Goal: Register for event/course

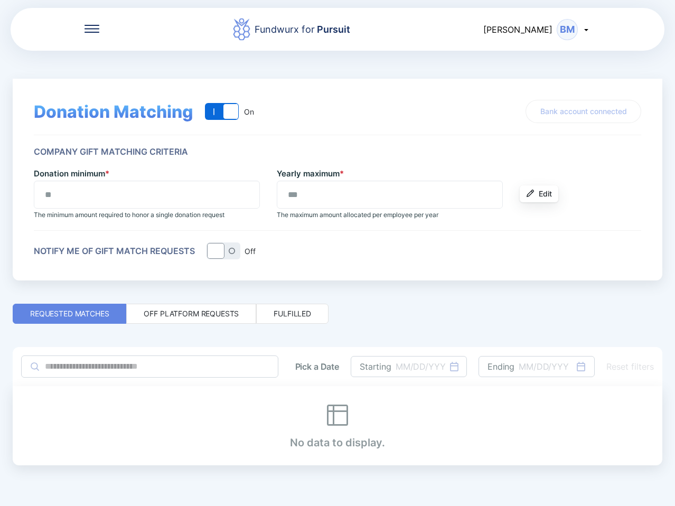
click at [94, 30] on icon at bounding box center [92, 29] width 15 height 8
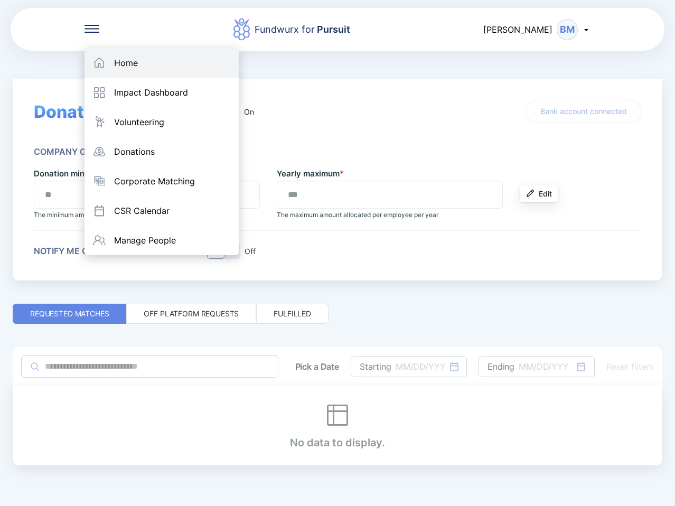
click at [115, 53] on div "Home" at bounding box center [162, 63] width 154 height 30
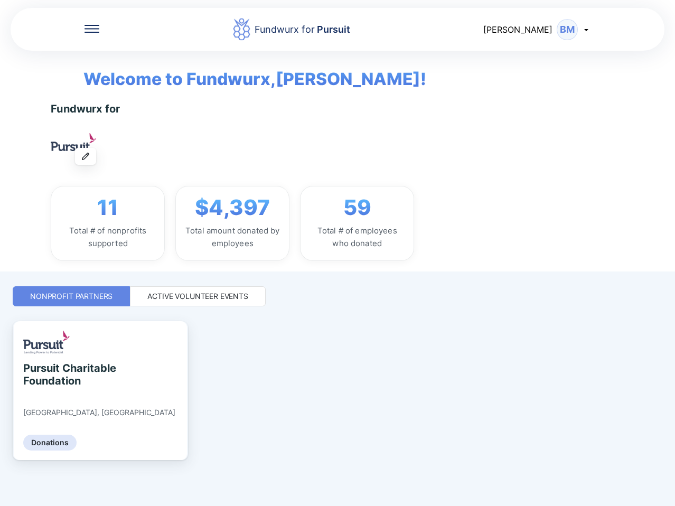
click at [179, 299] on div "Active Volunteer Events" at bounding box center [197, 296] width 101 height 11
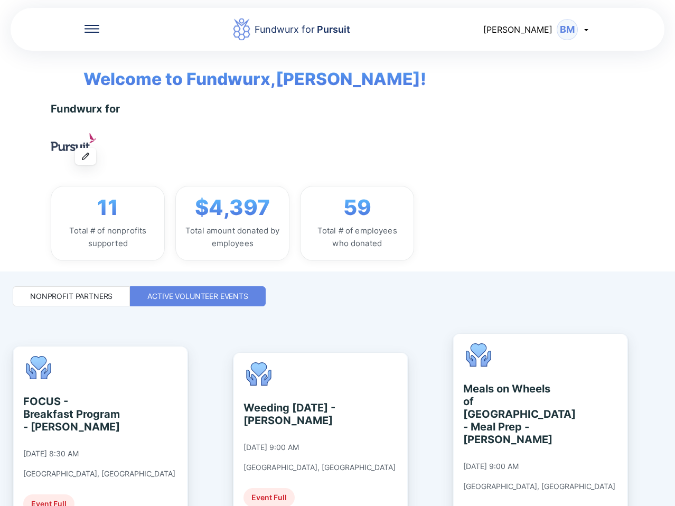
click at [79, 302] on div "Nonprofit Partners" at bounding box center [71, 296] width 117 height 20
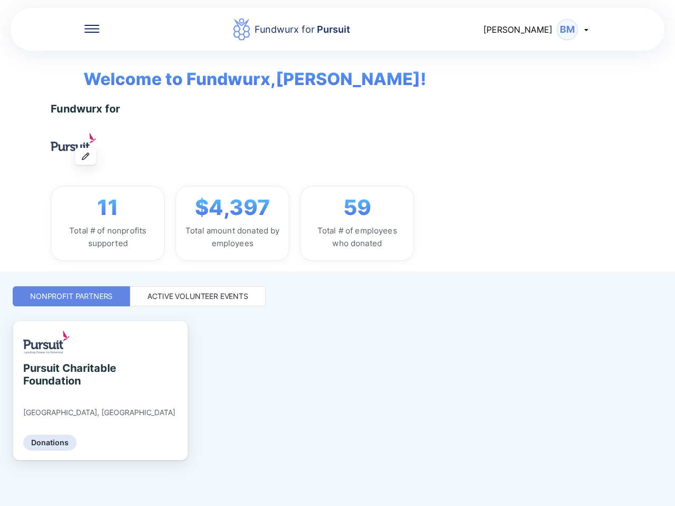
click at [188, 300] on div "Active Volunteer Events" at bounding box center [197, 296] width 101 height 11
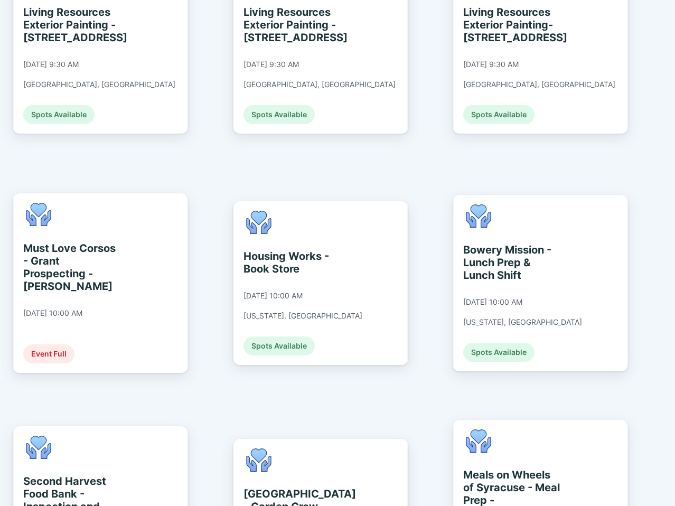
scroll to position [1374, 0]
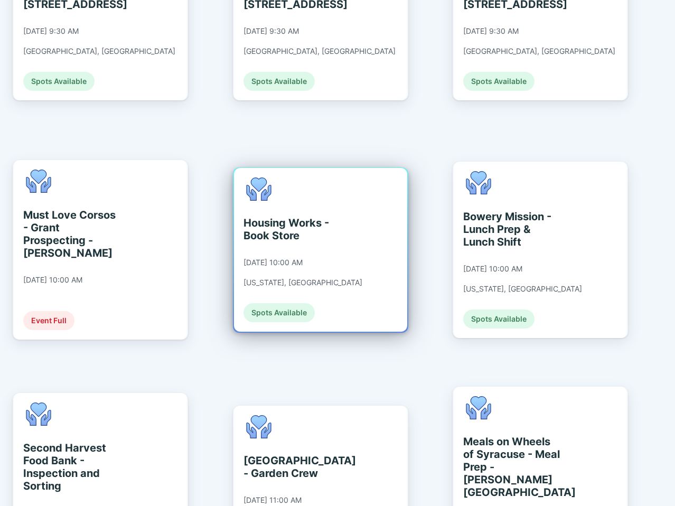
click at [337, 195] on div "Housing Works - Book Store [DATE] 10:00 AM [US_STATE], [GEOGRAPHIC_DATA] Spots …" at bounding box center [303, 250] width 119 height 145
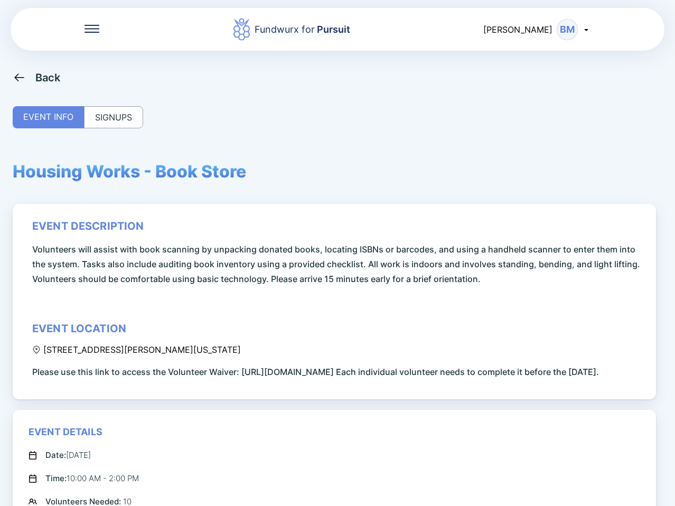
click at [557, 27] on div "BM" at bounding box center [567, 29] width 21 height 21
click at [557, 29] on div "BM" at bounding box center [567, 29] width 21 height 21
click at [83, 35] on div "Fundwurx for Pursuit [PERSON_NAME] BM" at bounding box center [338, 29] width 654 height 45
click at [89, 31] on icon at bounding box center [92, 29] width 15 height 8
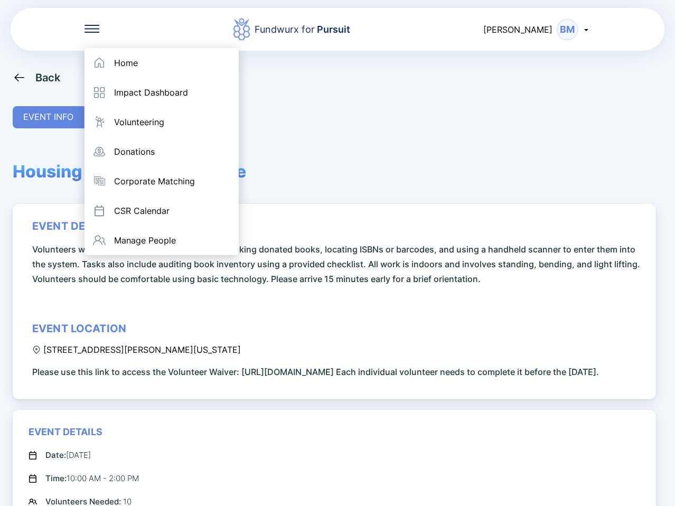
click at [93, 23] on div "Home Impact Dashboard Volunteering Donations Corporate Matching CSR Calendar Ma…" at bounding box center [338, 29] width 654 height 45
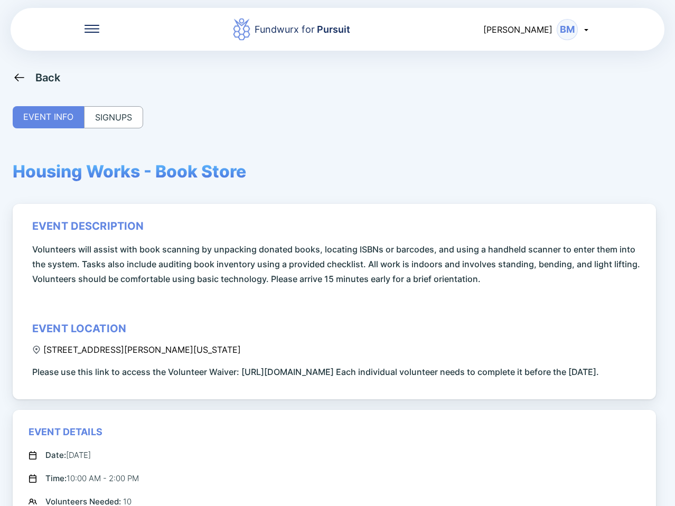
click at [102, 119] on div "SIGNUPS" at bounding box center [113, 117] width 59 height 22
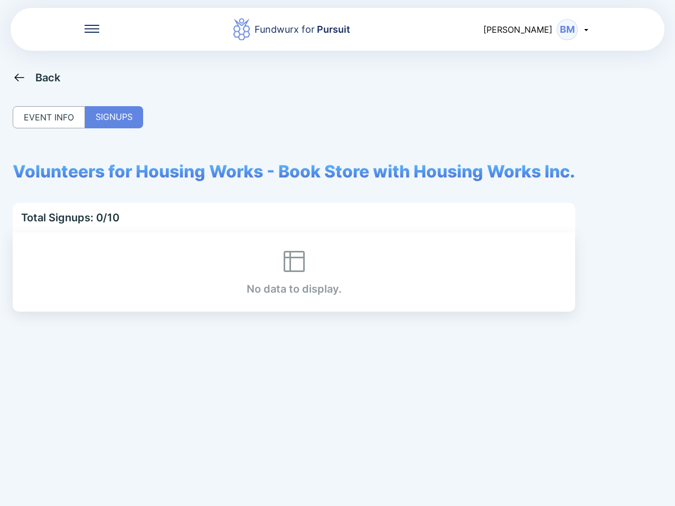
click at [168, 321] on div "Back EVENT INFO SIGNUPS Volunteers for Housing Works - Book Store with Housing …" at bounding box center [338, 324] width 650 height 506
click at [50, 122] on div "EVENT INFO" at bounding box center [49, 117] width 72 height 22
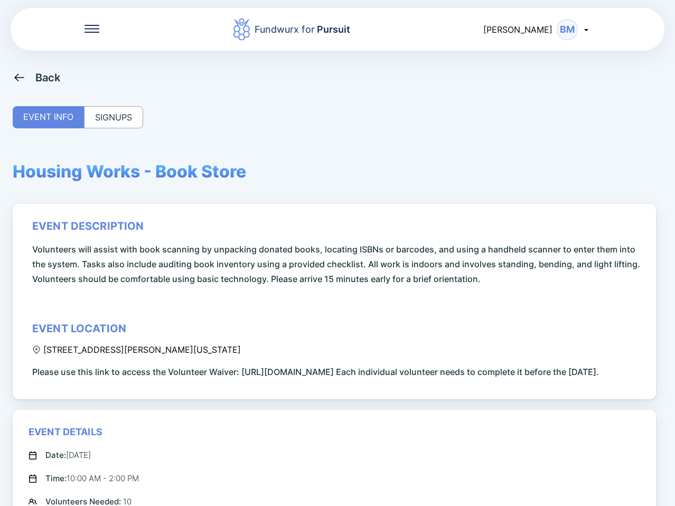
click at [25, 82] on icon at bounding box center [19, 77] width 13 height 13
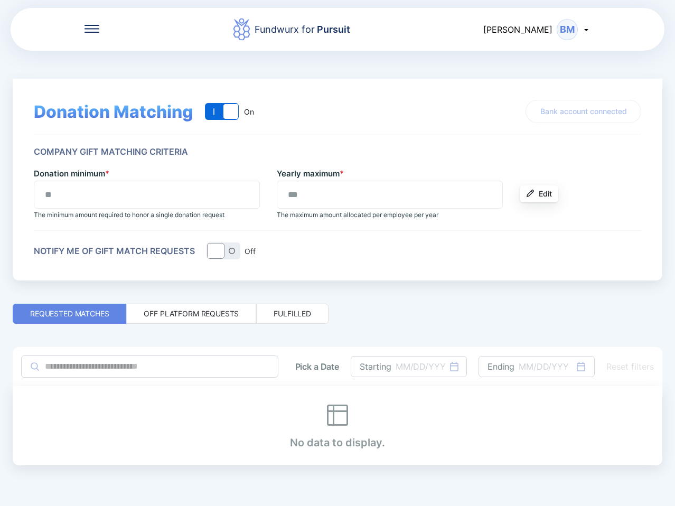
click at [86, 29] on icon at bounding box center [92, 29] width 15 height 8
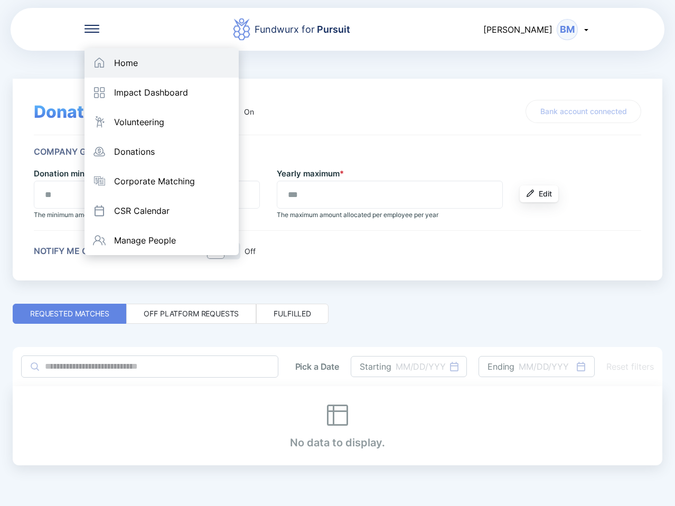
click at [104, 61] on icon at bounding box center [99, 63] width 13 height 13
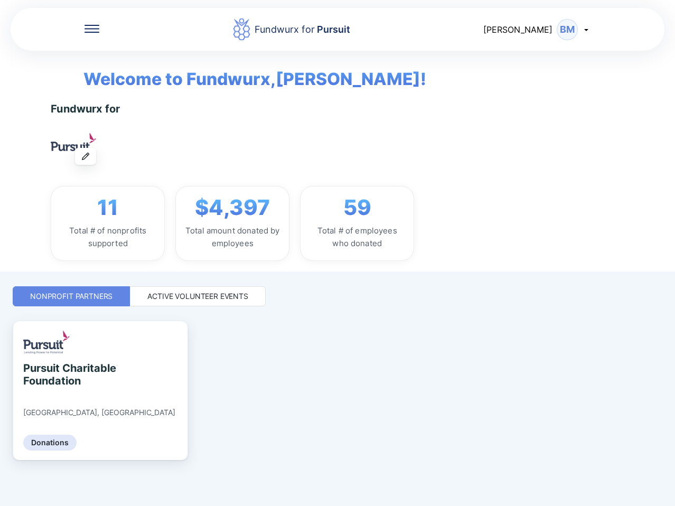
click at [183, 297] on div "Active Volunteer Events" at bounding box center [197, 296] width 101 height 11
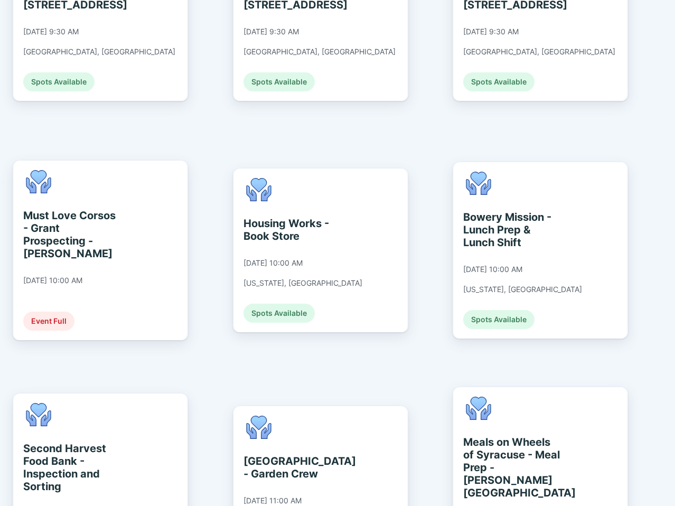
scroll to position [1374, 0]
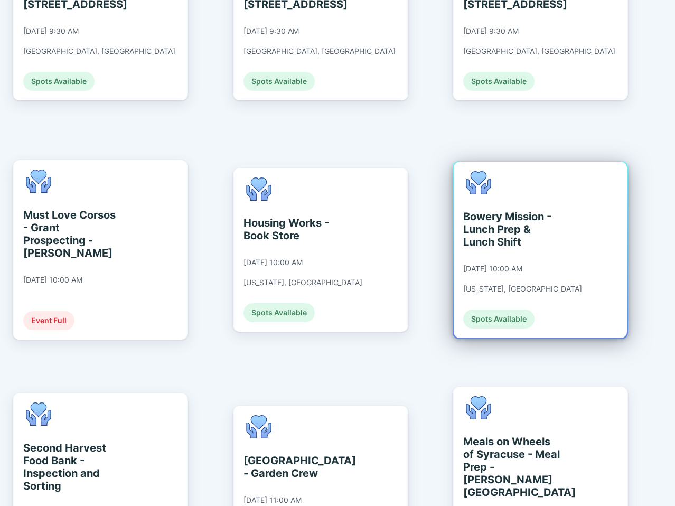
click at [527, 187] on div "Bowery Mission - Lunch Prep & Lunch Shift [DATE] 10:00 AM [US_STATE], [GEOGRAPH…" at bounding box center [522, 249] width 119 height 157
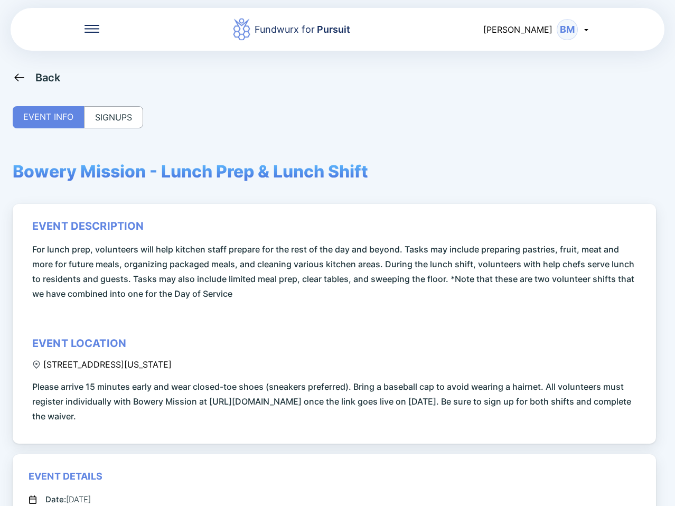
click at [111, 117] on div "SIGNUPS" at bounding box center [113, 117] width 59 height 22
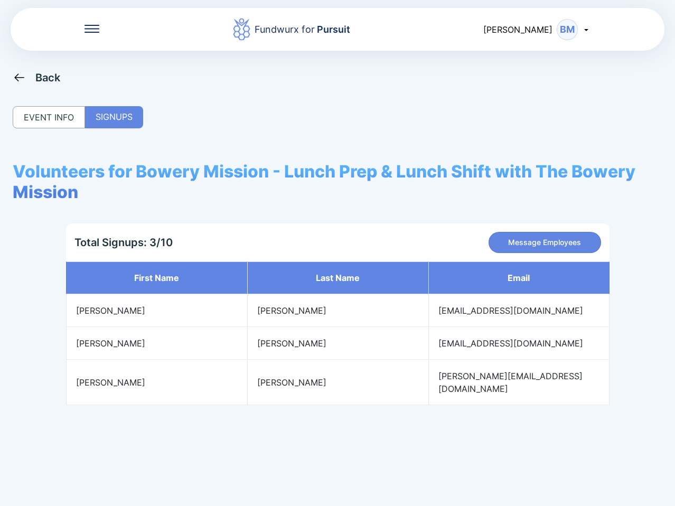
click at [18, 76] on icon at bounding box center [19, 77] width 13 height 13
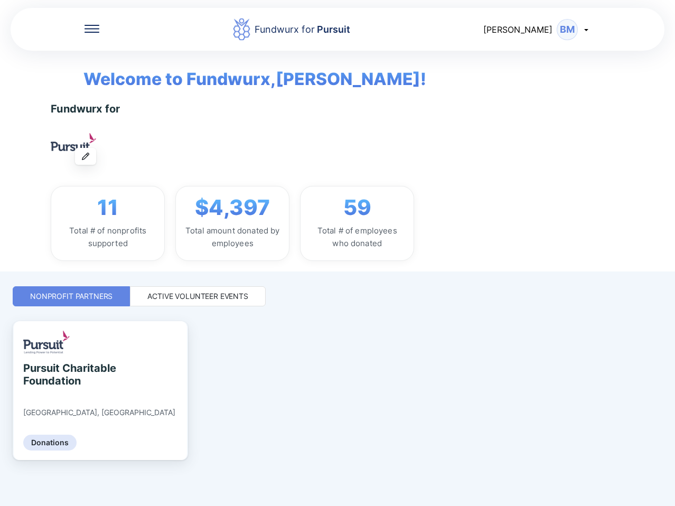
click at [91, 30] on icon at bounding box center [92, 29] width 15 height 8
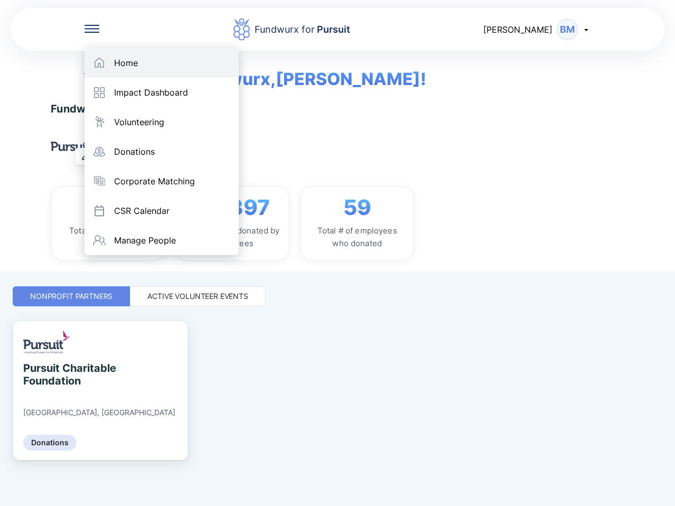
click at [102, 59] on icon at bounding box center [99, 63] width 13 height 13
click at [137, 66] on div "Home" at bounding box center [126, 63] width 24 height 11
click at [128, 73] on div "Home" at bounding box center [162, 63] width 154 height 30
click at [184, 300] on div "Active Volunteer Events" at bounding box center [197, 296] width 101 height 11
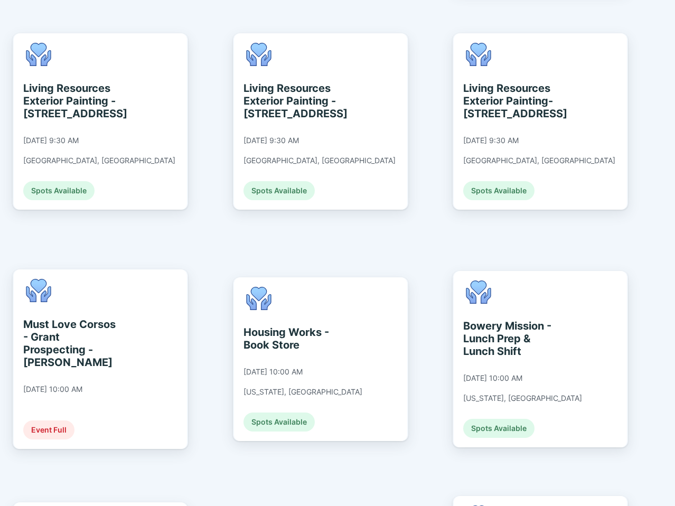
scroll to position [1426, 0]
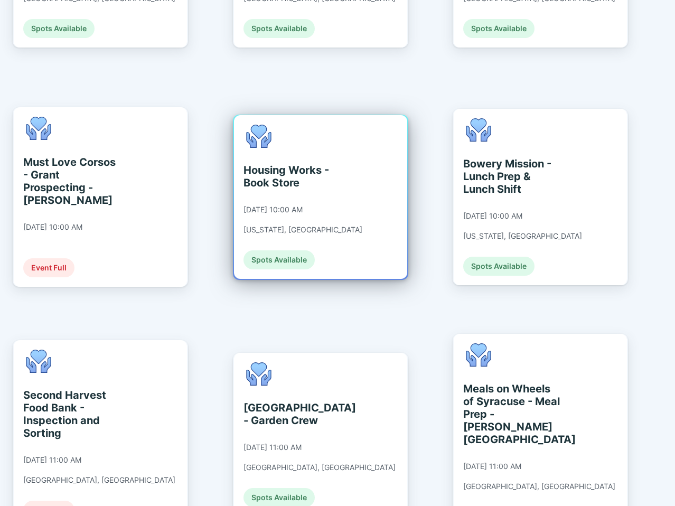
click at [355, 142] on div "Housing Works - Book Store [DATE] 10:00 AM [US_STATE], [GEOGRAPHIC_DATA] Spots …" at bounding box center [320, 197] width 173 height 164
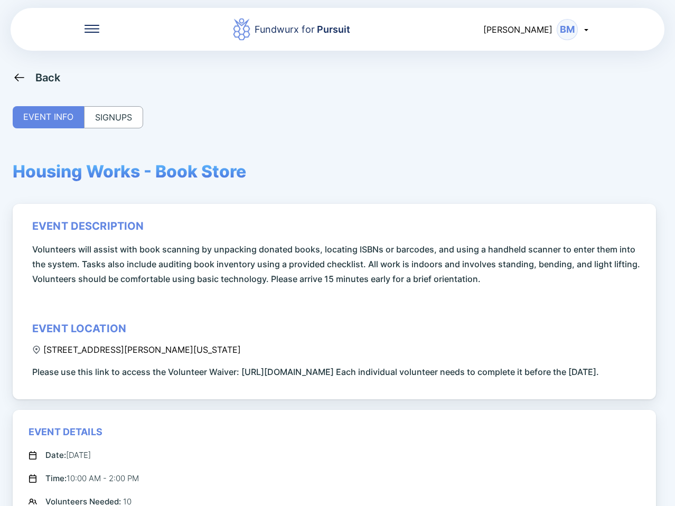
click at [107, 109] on div "SIGNUPS" at bounding box center [113, 117] width 59 height 22
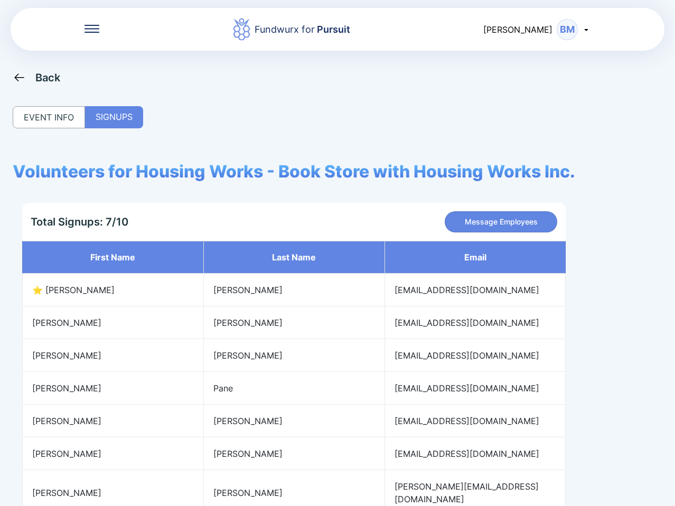
click at [231, 194] on div "Volunteers for Housing Works - Book Store with Housing Works Inc. Total Signups…" at bounding box center [294, 338] width 563 height 355
click at [612, 262] on div "Back EVENT INFO SIGNUPS Volunteers for Housing Works - Book Store with Housing …" at bounding box center [338, 324] width 650 height 506
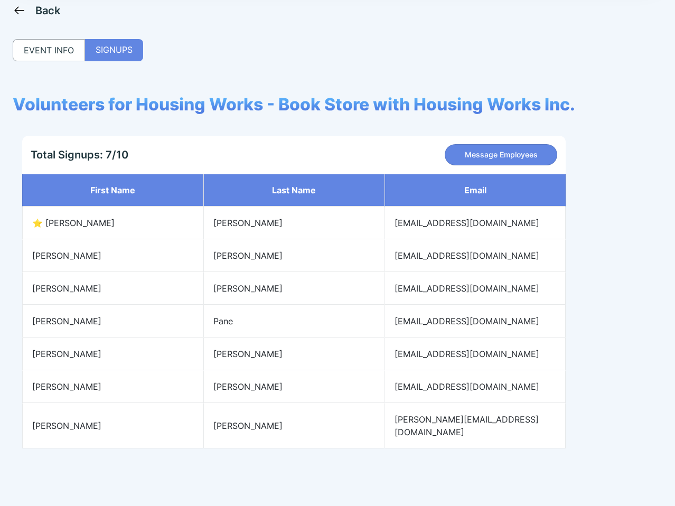
scroll to position [71, 0]
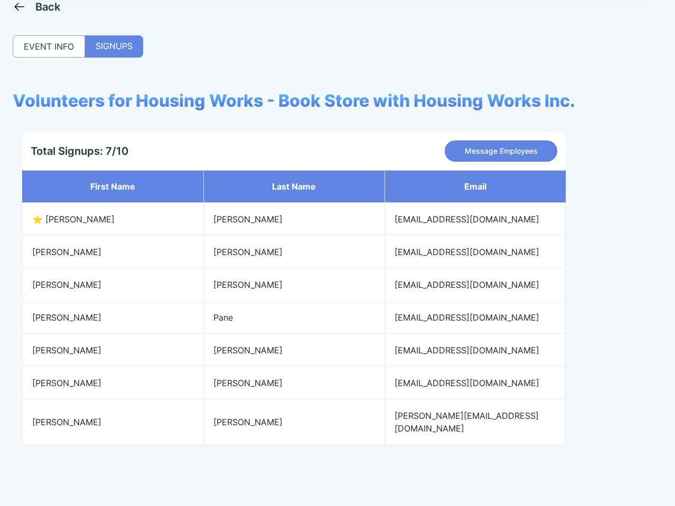
click at [27, 7] on div "Back" at bounding box center [37, 6] width 48 height 13
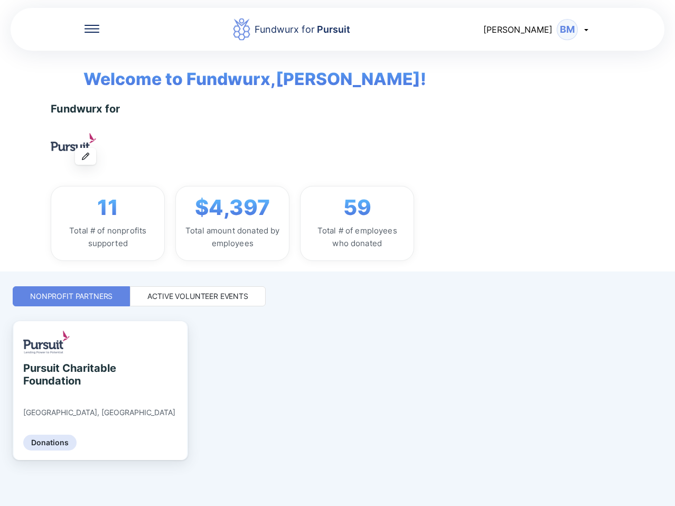
click at [187, 301] on div "Active Volunteer Events" at bounding box center [198, 296] width 136 height 20
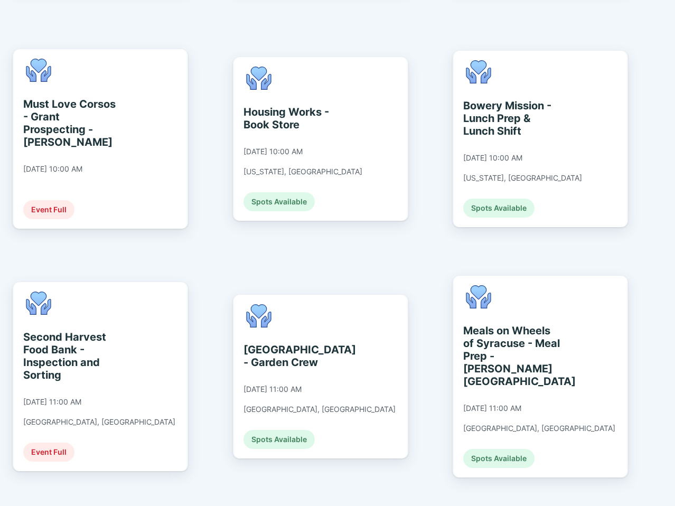
scroll to position [1374, 0]
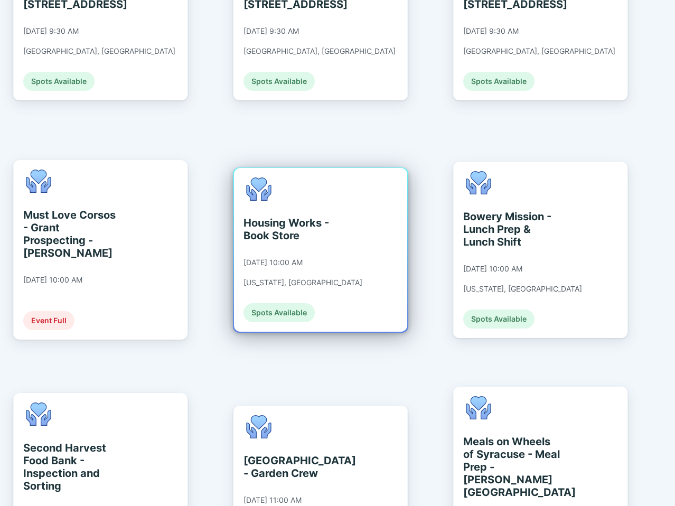
click at [337, 183] on div "Housing Works - Book Store [DATE] 10:00 AM [US_STATE], [GEOGRAPHIC_DATA] Spots …" at bounding box center [303, 250] width 119 height 145
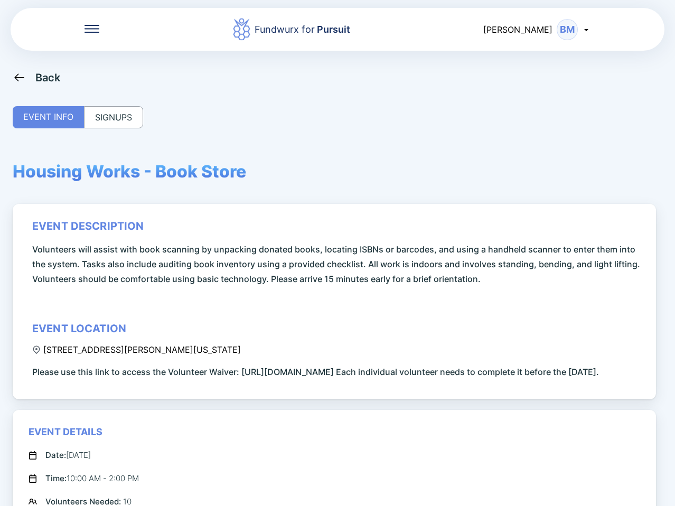
click at [124, 119] on div "SIGNUPS" at bounding box center [113, 117] width 59 height 22
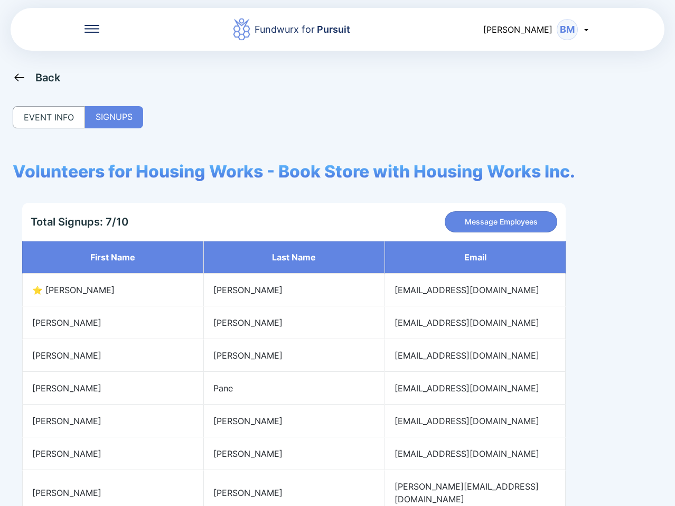
click at [18, 77] on icon at bounding box center [19, 77] width 10 height 8
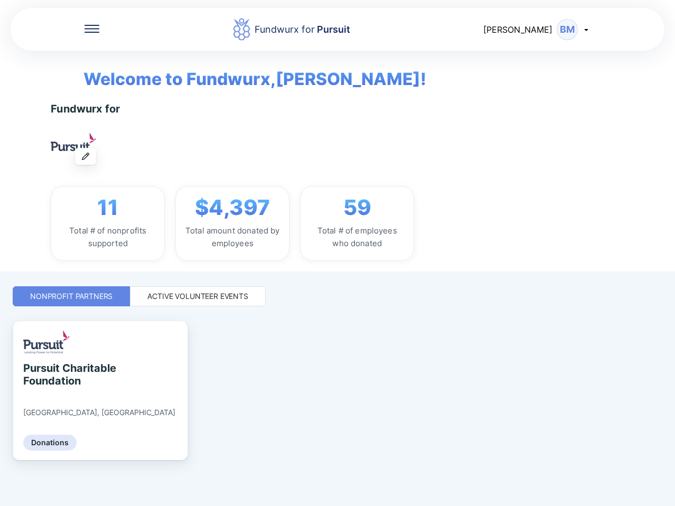
click at [192, 297] on div "Active Volunteer Events" at bounding box center [197, 296] width 101 height 11
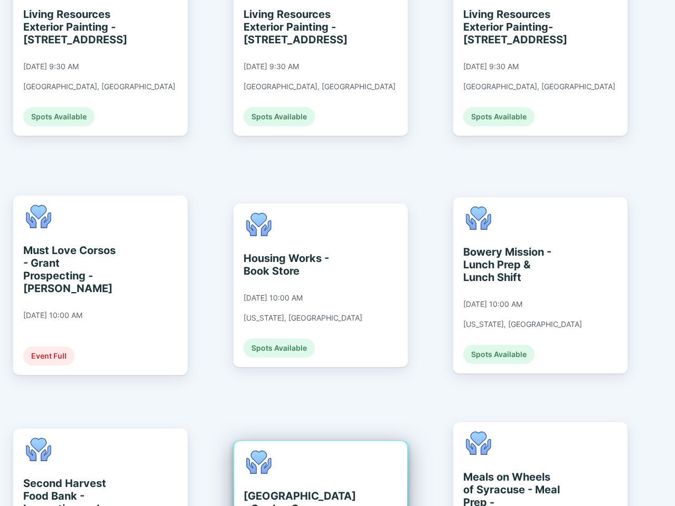
scroll to position [1227, 0]
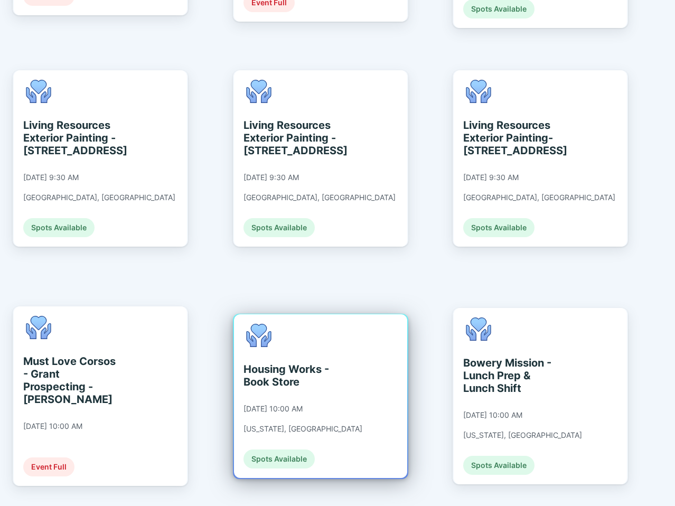
click at [374, 346] on div "Housing Works - Book Store [DATE] 10:00 AM [US_STATE], [GEOGRAPHIC_DATA] Spots …" at bounding box center [320, 396] width 173 height 164
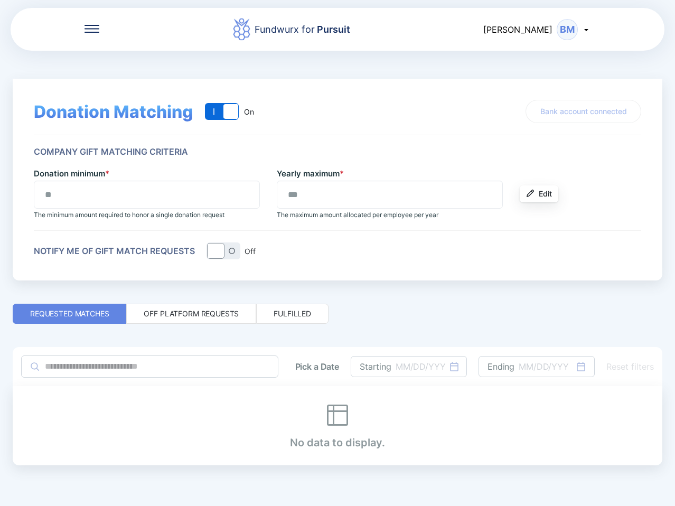
click at [98, 27] on icon at bounding box center [92, 29] width 15 height 8
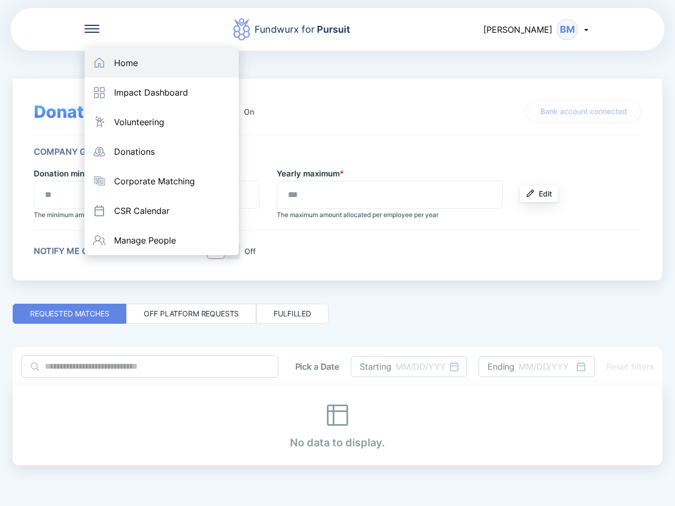
click at [115, 58] on div "Home" at bounding box center [126, 63] width 24 height 11
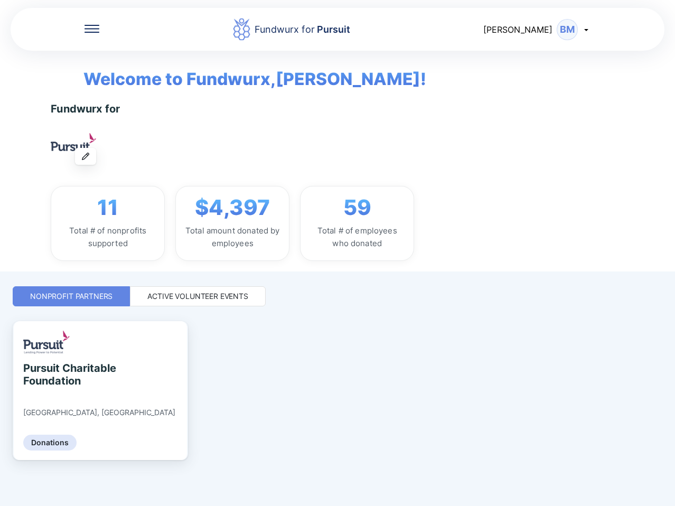
click at [209, 301] on div "Active Volunteer Events" at bounding box center [197, 296] width 101 height 11
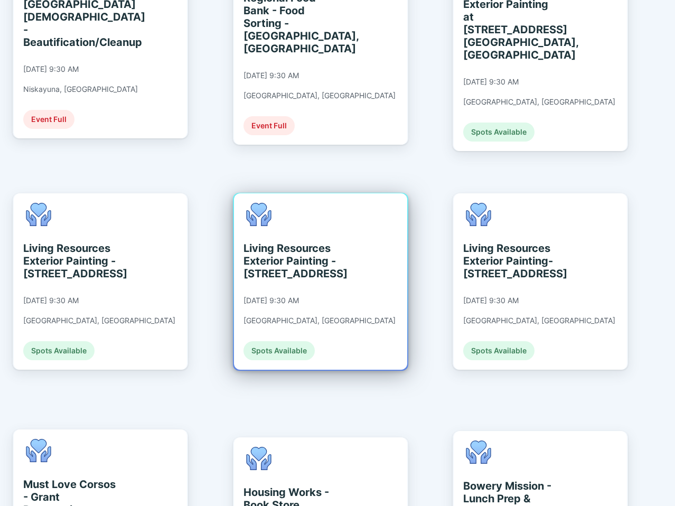
scroll to position [1321, 0]
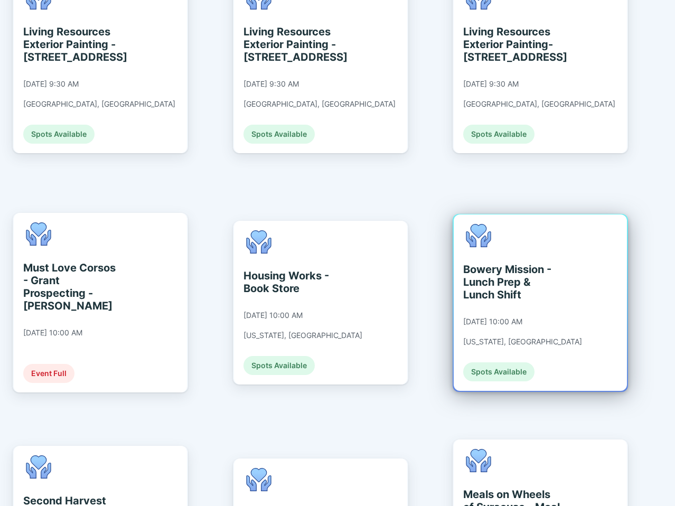
click at [514, 317] on div "[DATE] 10:00 AM" at bounding box center [492, 322] width 59 height 10
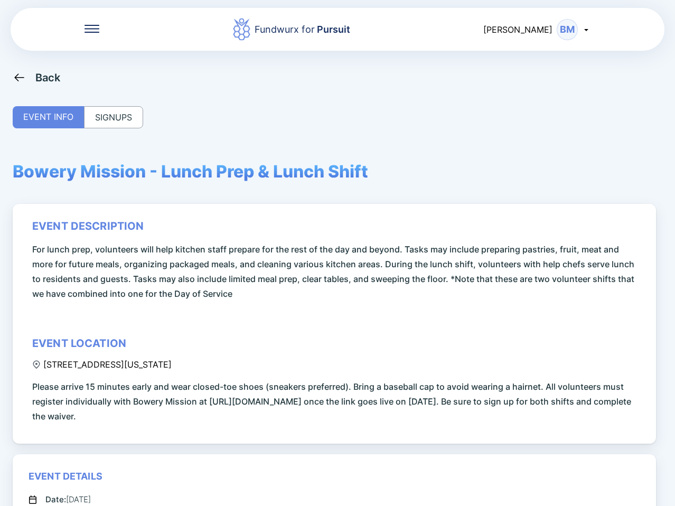
click at [115, 105] on div "Back EVENT INFO SIGNUPS Bowery Mission - Lunch Prep & Lunch Shift event descrip…" at bounding box center [338, 324] width 650 height 506
click at [116, 114] on div "SIGNUPS" at bounding box center [113, 117] width 59 height 22
click at [124, 119] on div "SIGNUPS" at bounding box center [113, 117] width 59 height 22
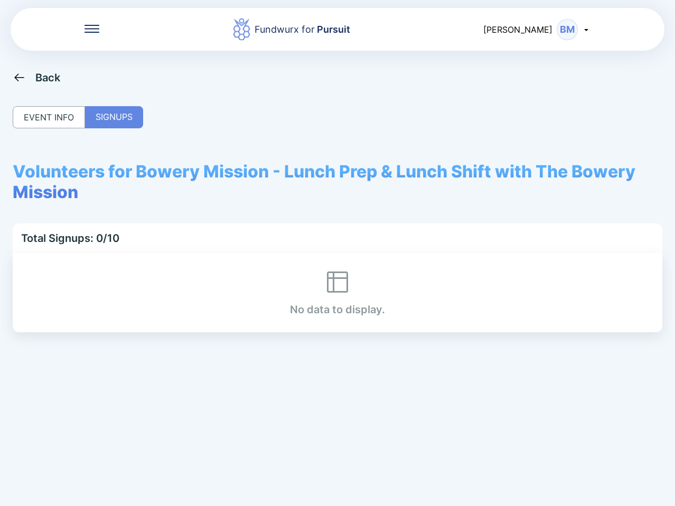
click at [34, 78] on div "Back" at bounding box center [37, 77] width 48 height 13
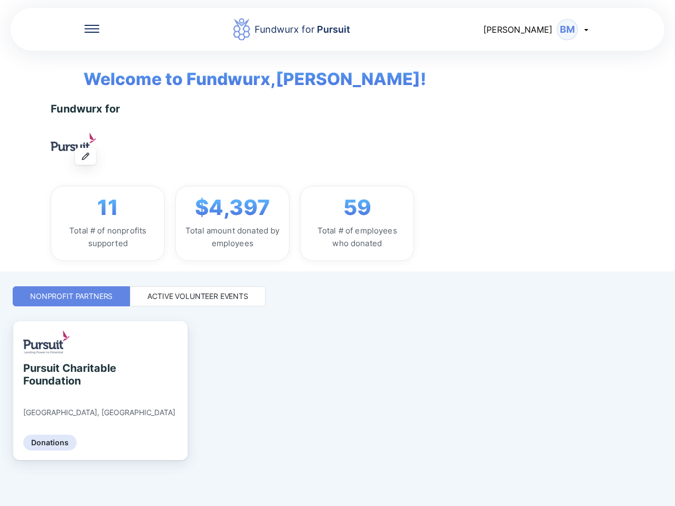
click at [176, 295] on div "Active Volunteer Events" at bounding box center [197, 296] width 101 height 11
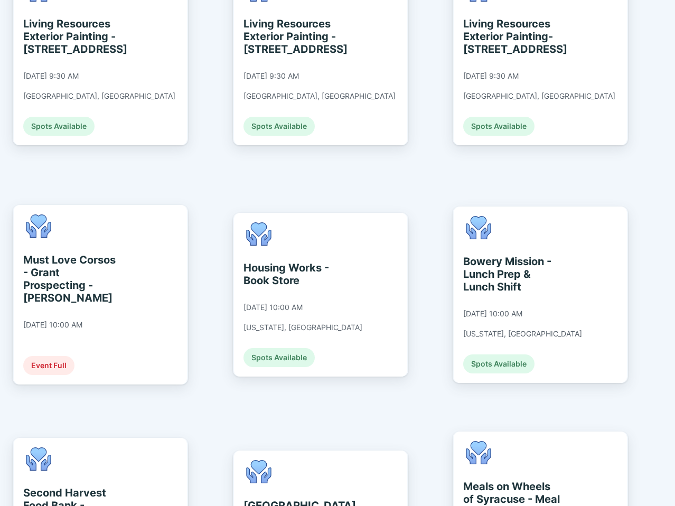
scroll to position [1321, 0]
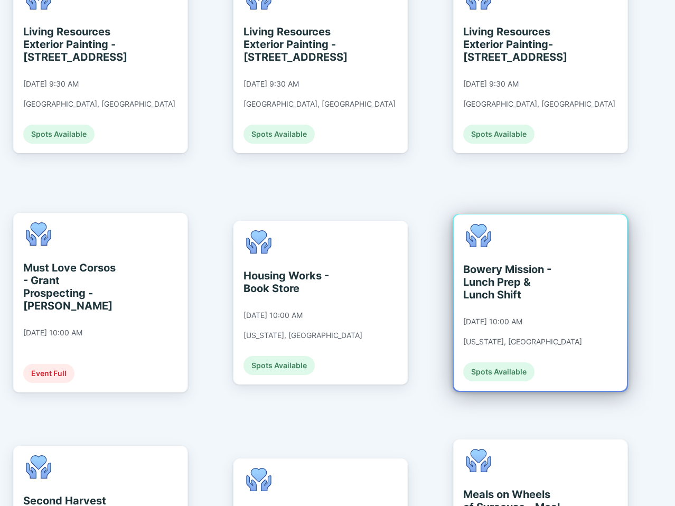
click at [520, 263] on div "Bowery Mission - Lunch Prep & Lunch Shift" at bounding box center [511, 282] width 97 height 38
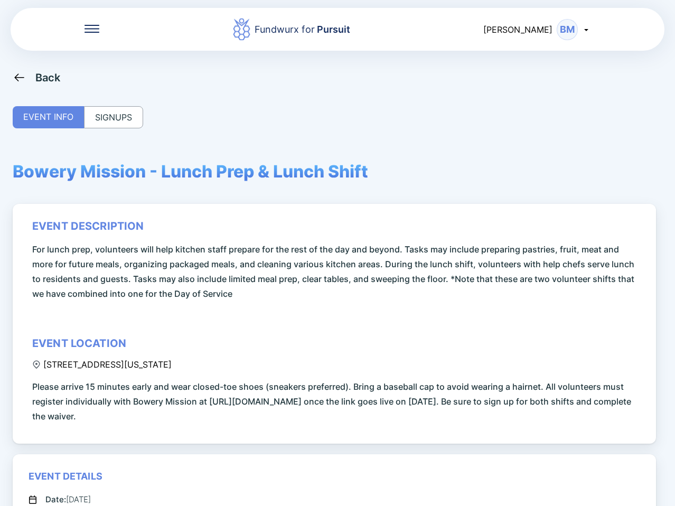
click at [106, 110] on div "SIGNUPS" at bounding box center [113, 117] width 59 height 22
